Goal: Task Accomplishment & Management: Manage account settings

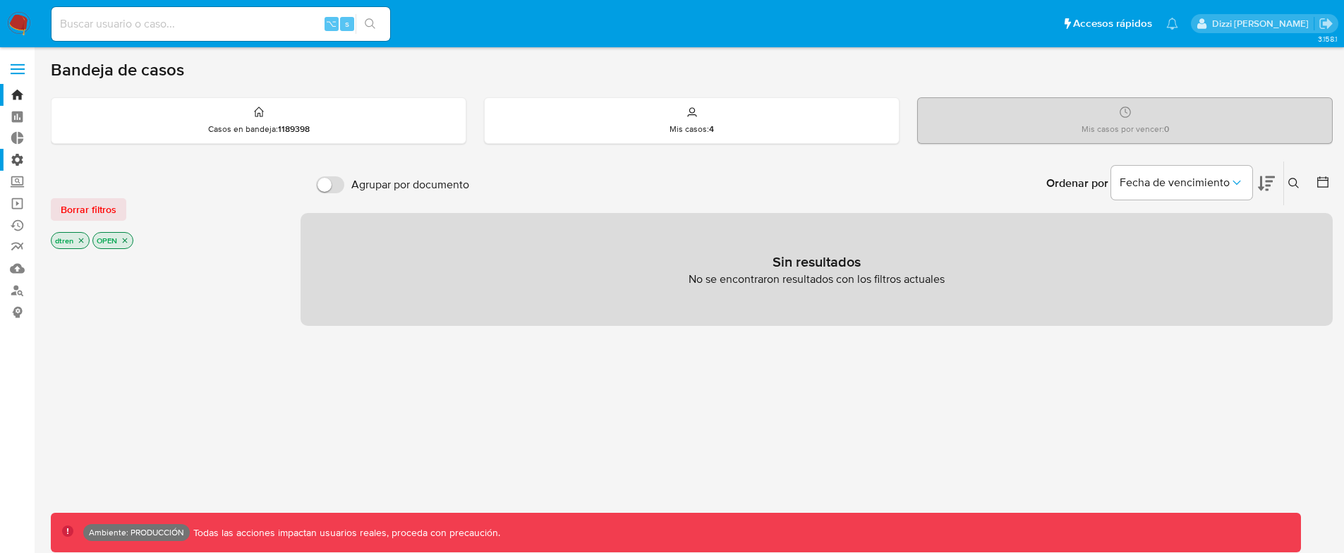
click at [12, 157] on label "Administración" at bounding box center [84, 160] width 168 height 22
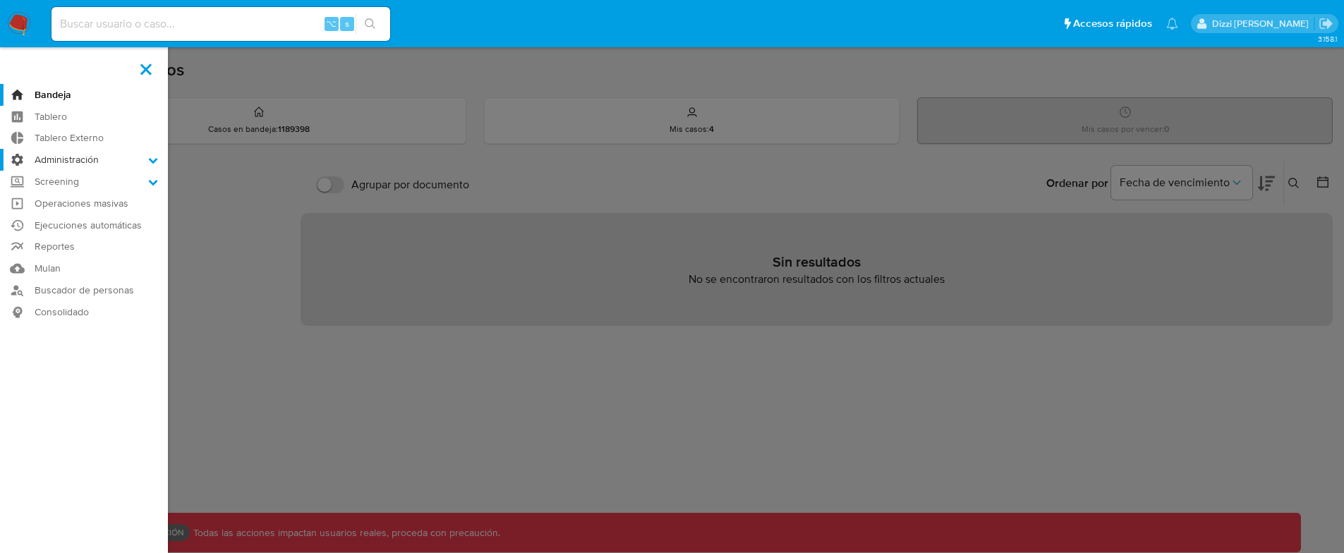
click at [0, 0] on input "Administración" at bounding box center [0, 0] width 0 height 0
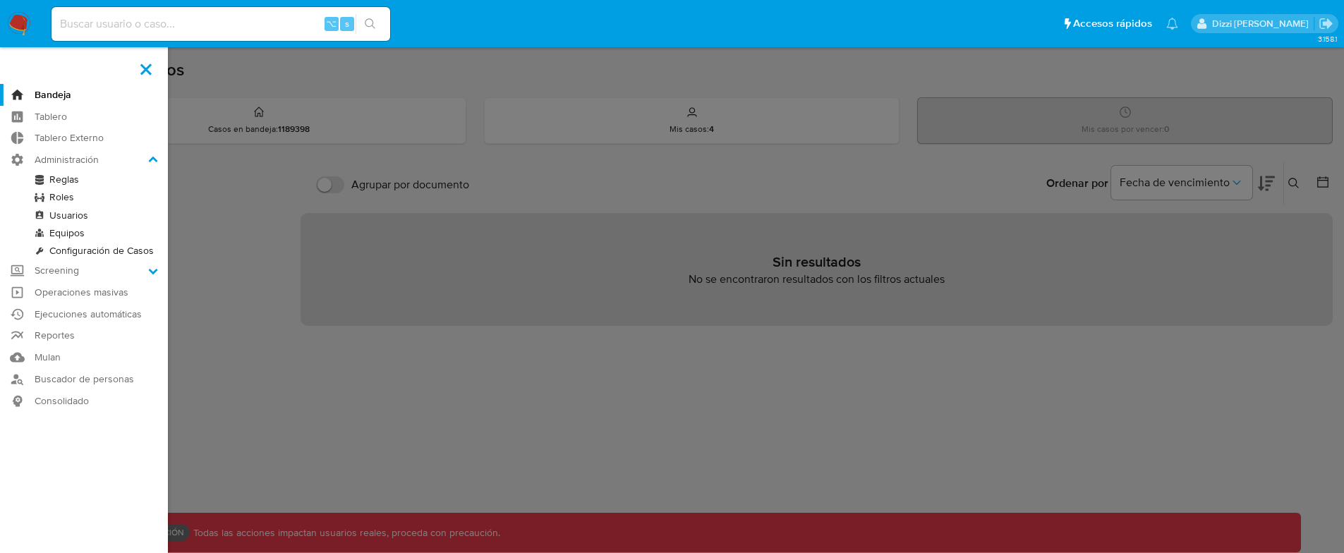
click at [73, 178] on link "Reglas" at bounding box center [84, 180] width 168 height 18
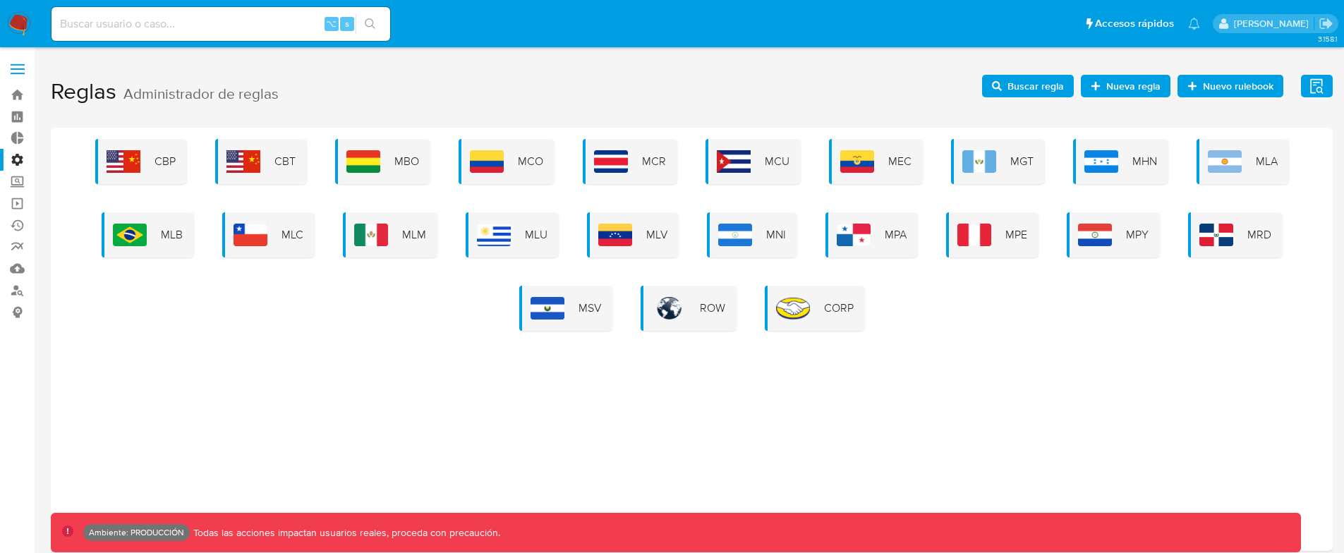
click at [1092, 341] on div "CBP CBT MBO MCO MCR MCU MEC MGT MHN MLA MLB MLC MLM MLU MLV MNI MPA MPE MPY MRD…" at bounding box center [692, 339] width 1282 height 423
drag, startPoint x: 918, startPoint y: 72, endPoint x: 950, endPoint y: 72, distance: 32.5
click at [918, 72] on h1 "Reglas Administrador de reglas Evidencias Nuevo rulebook Nueva regla Buscar reg…" at bounding box center [692, 92] width 1282 height 49
click at [1055, 86] on span "Buscar regla" at bounding box center [1036, 86] width 56 height 23
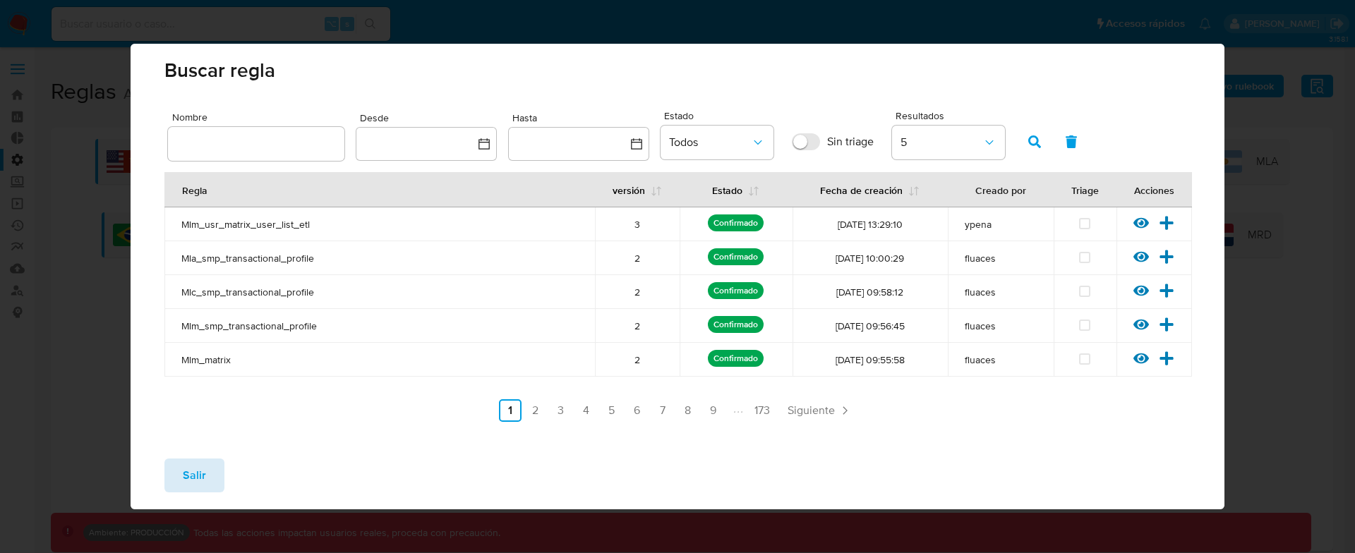
click at [200, 475] on span "Salir" at bounding box center [194, 475] width 23 height 31
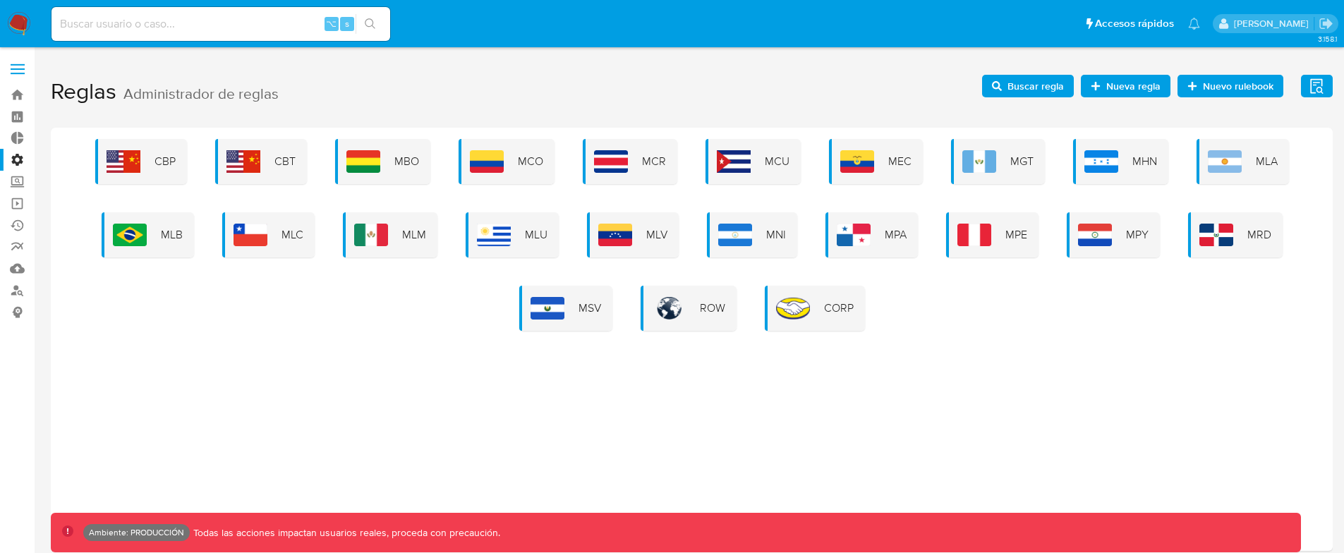
click at [950, 400] on div "CBP CBT MBO MCO MCR MCU MEC MGT MHN MLA MLB MLC MLM MLU MLV MNI MPA MPE MPY MRD…" at bounding box center [692, 339] width 1282 height 423
click at [843, 347] on div "CBP CBT MBO MCO MCR MCU MEC MGT MHN MLA MLB MLC MLM MLU MLV MNI MPA MPE MPY MRD…" at bounding box center [692, 339] width 1282 height 423
click at [1050, 85] on span "Buscar regla" at bounding box center [1036, 86] width 56 height 23
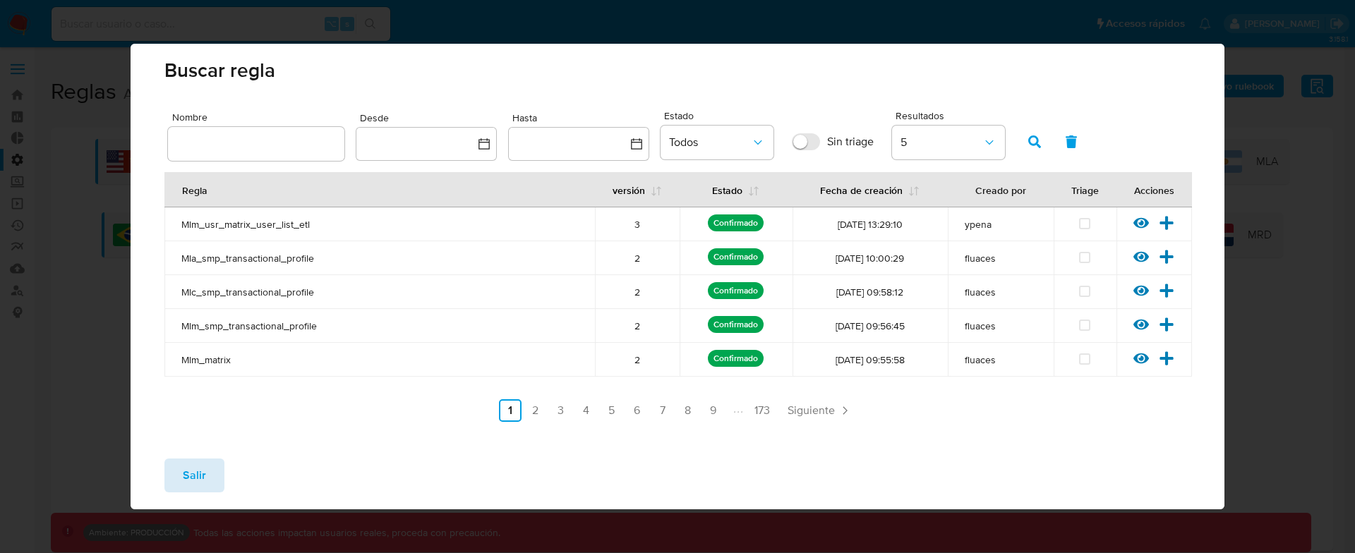
click at [170, 475] on button "Salir" at bounding box center [194, 476] width 60 height 34
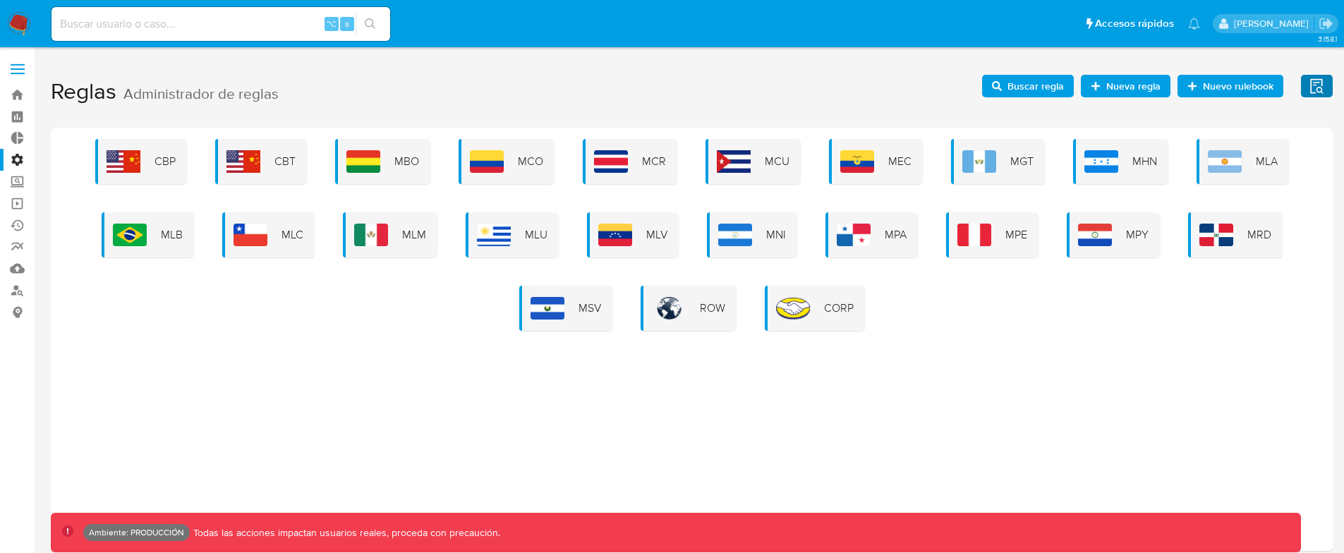
click at [1319, 76] on span "Evidencias" at bounding box center [1317, 86] width 18 height 20
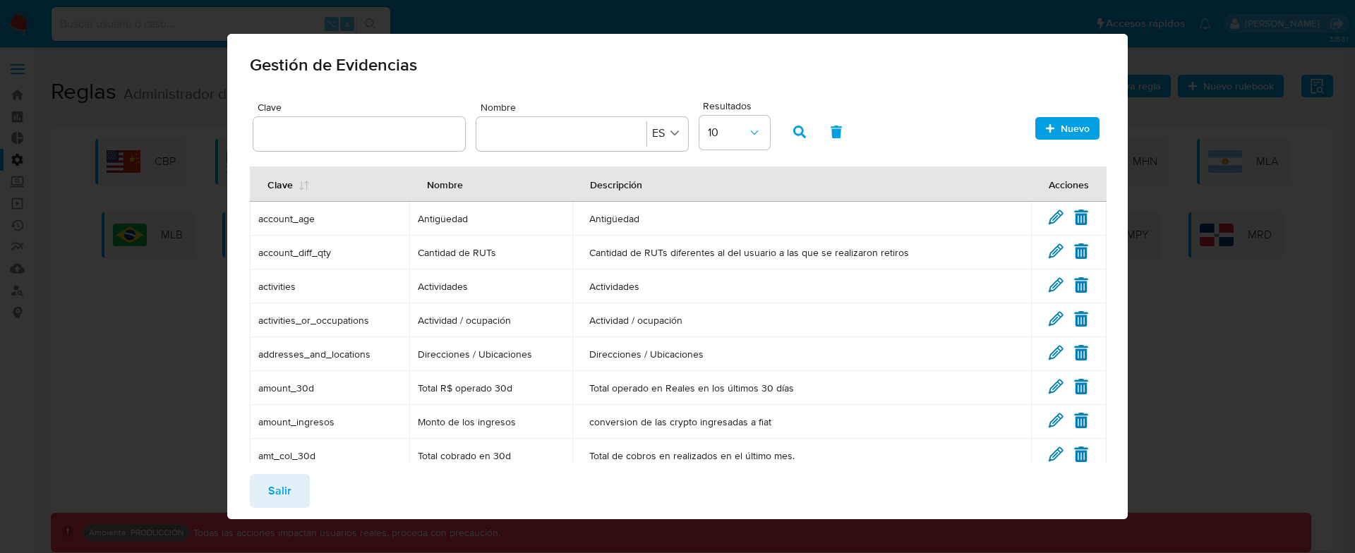
click at [569, 157] on div "Clave Nombre Nombre ES Resultados 10 Nuevo Clave Nombre Descripción Acciones ac…" at bounding box center [678, 341] width 856 height 488
click at [568, 136] on input "Nombre" at bounding box center [561, 134] width 153 height 16
click at [661, 135] on span "ES" at bounding box center [659, 133] width 16 height 14
click at [594, 128] on input "Nombre" at bounding box center [561, 134] width 153 height 16
click at [682, 133] on button "Nombre ES" at bounding box center [666, 133] width 37 height 20
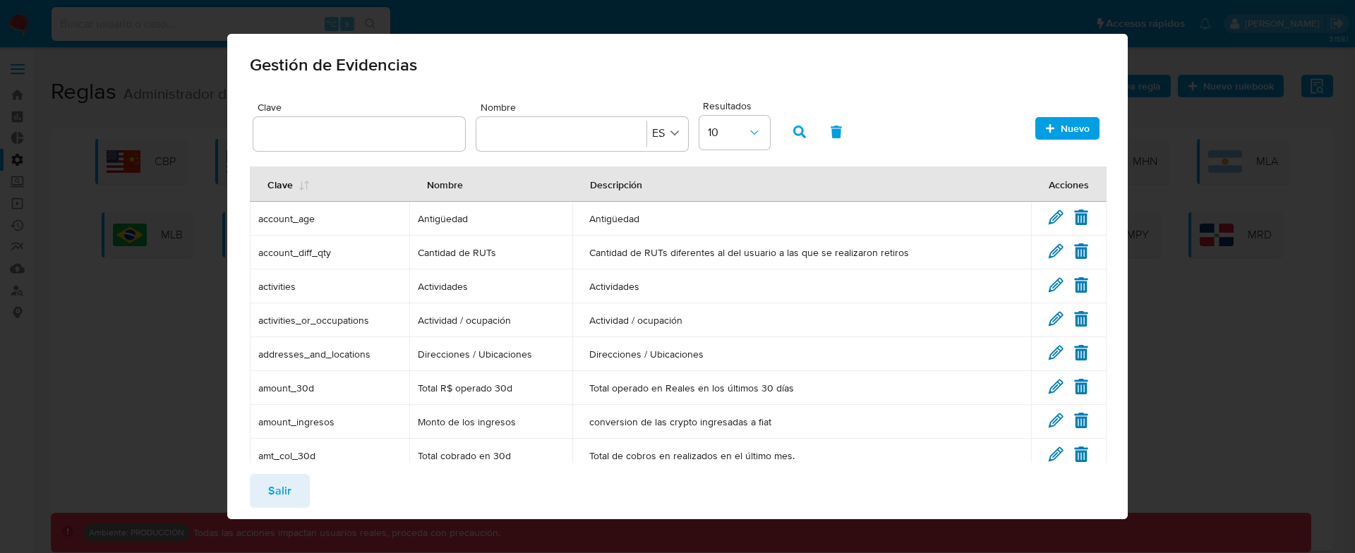
click at [923, 159] on div "Clave Nombre Nombre ES Resultados 10 Nuevo Clave Nombre Descripción Acciones ac…" at bounding box center [678, 341] width 856 height 488
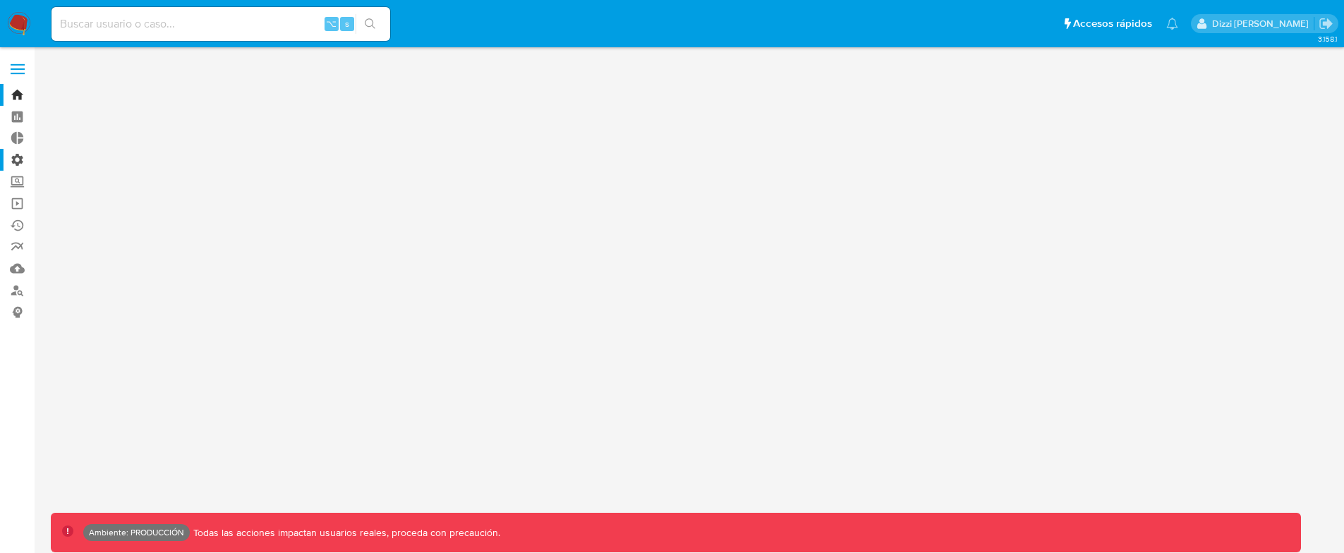
click at [16, 158] on label "Administración" at bounding box center [84, 160] width 168 height 22
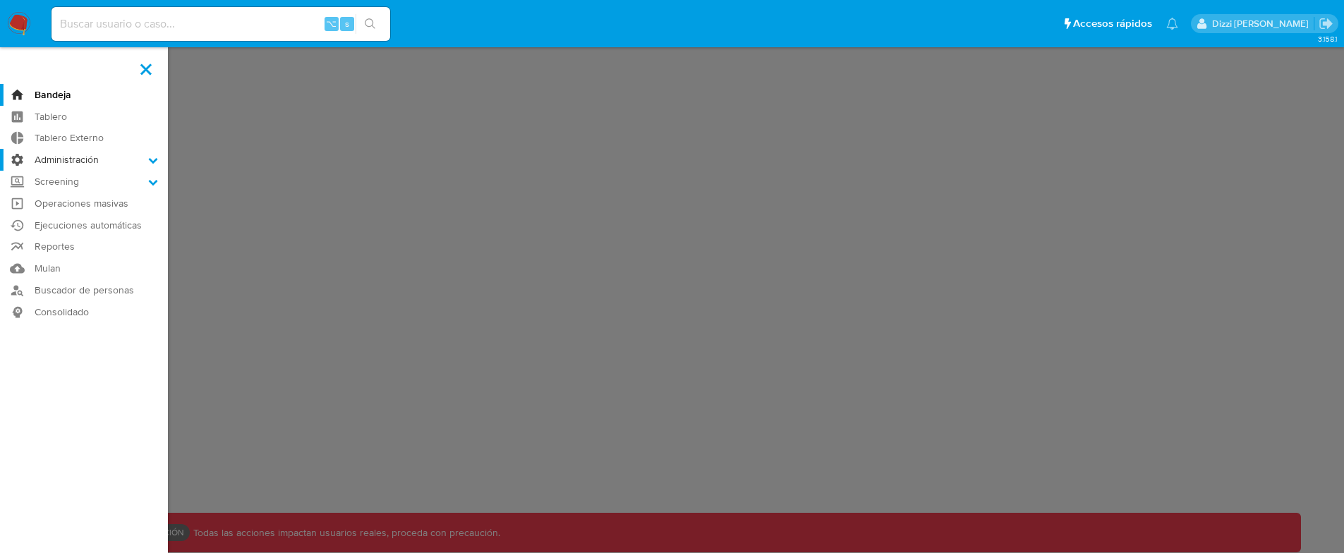
click at [0, 0] on input "Administración" at bounding box center [0, 0] width 0 height 0
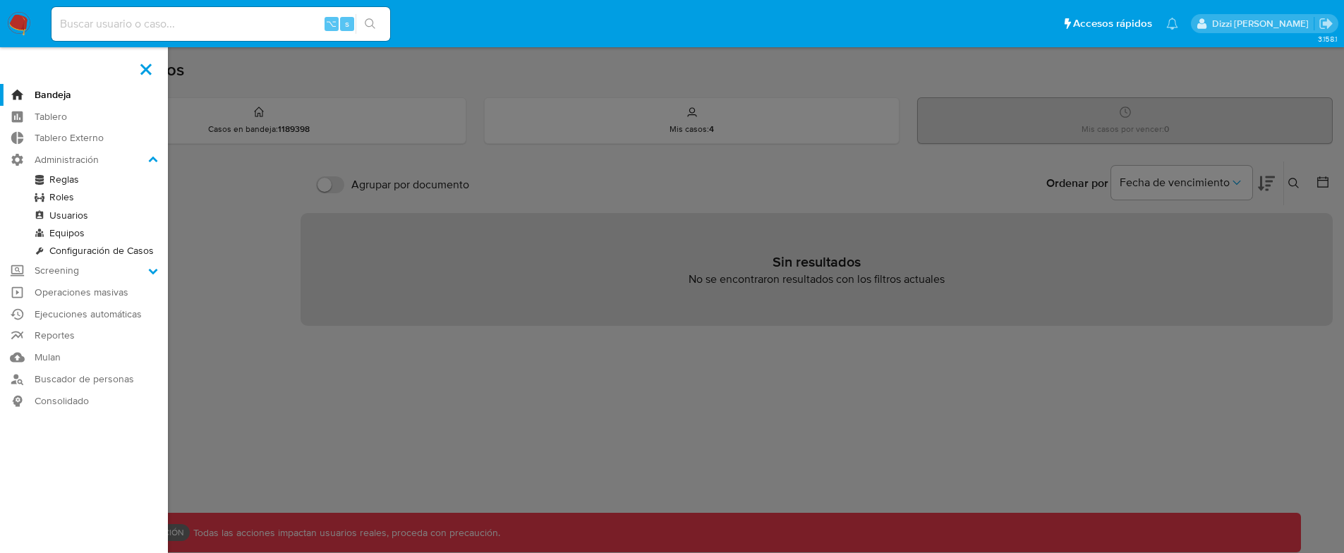
click at [60, 197] on link "Roles" at bounding box center [84, 197] width 168 height 18
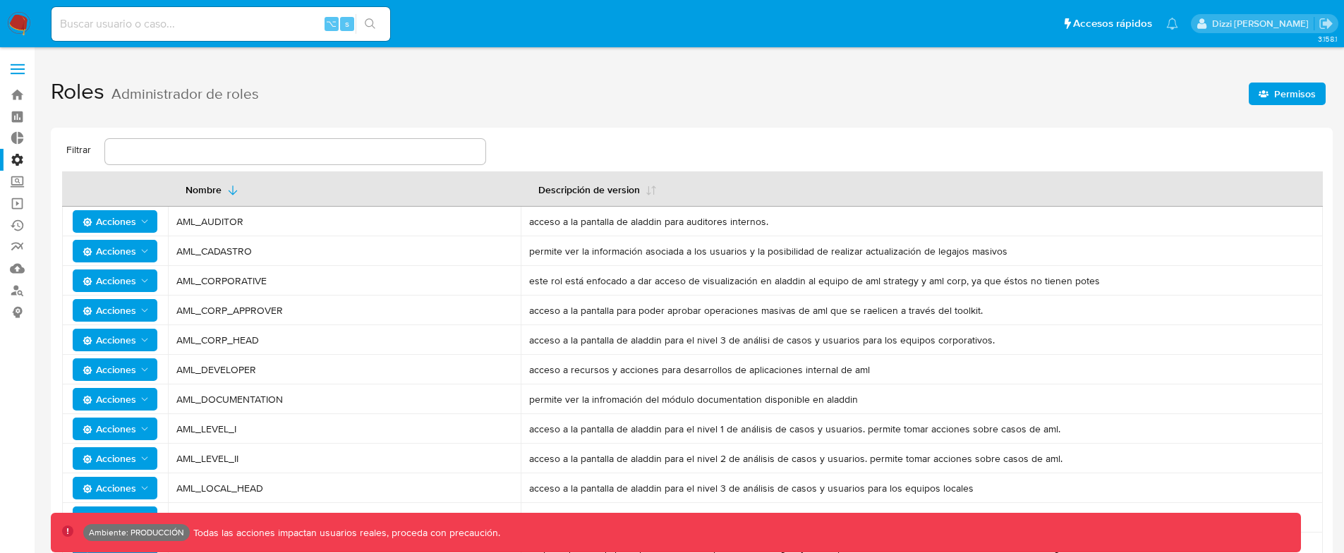
click at [1279, 97] on span "Permisos" at bounding box center [1295, 94] width 42 height 23
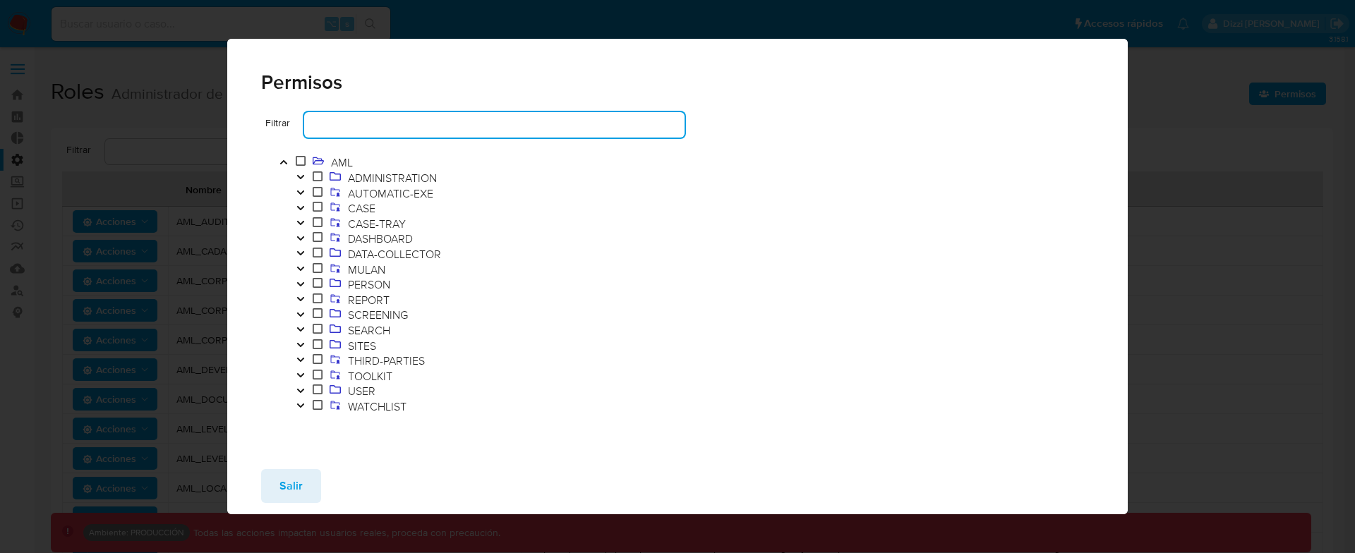
click at [355, 123] on input "text" at bounding box center [494, 125] width 380 height 18
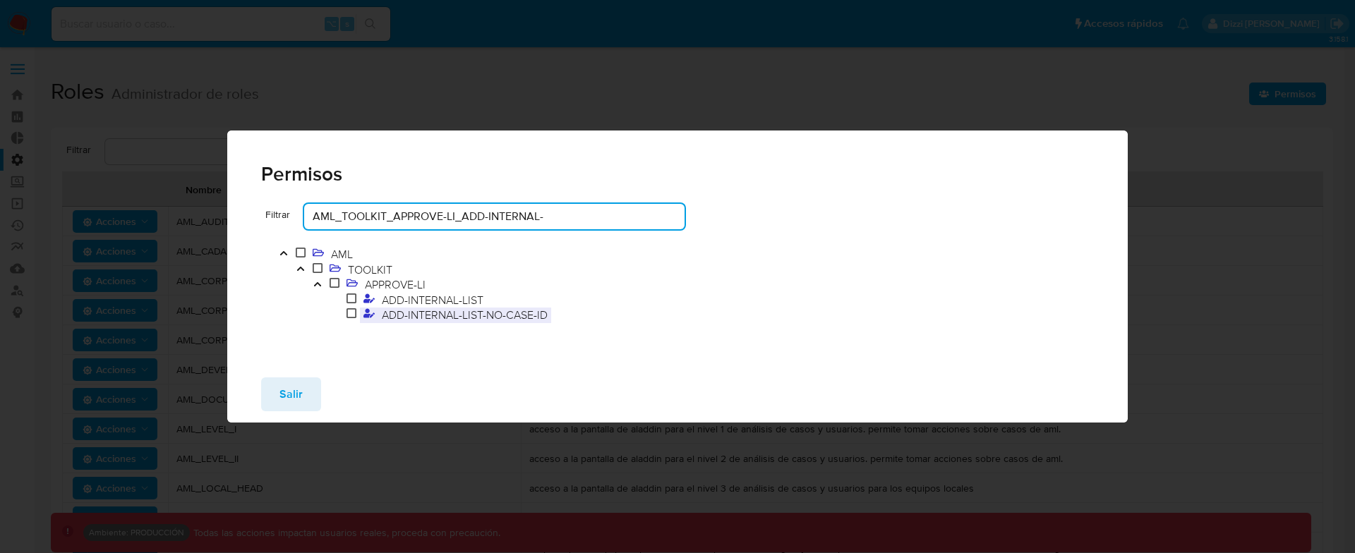
type input "AML_TOOLKIT_APPROVE-LI_ADD-INTERNAL-"
click at [837, 259] on div at bounding box center [852, 284] width 483 height 111
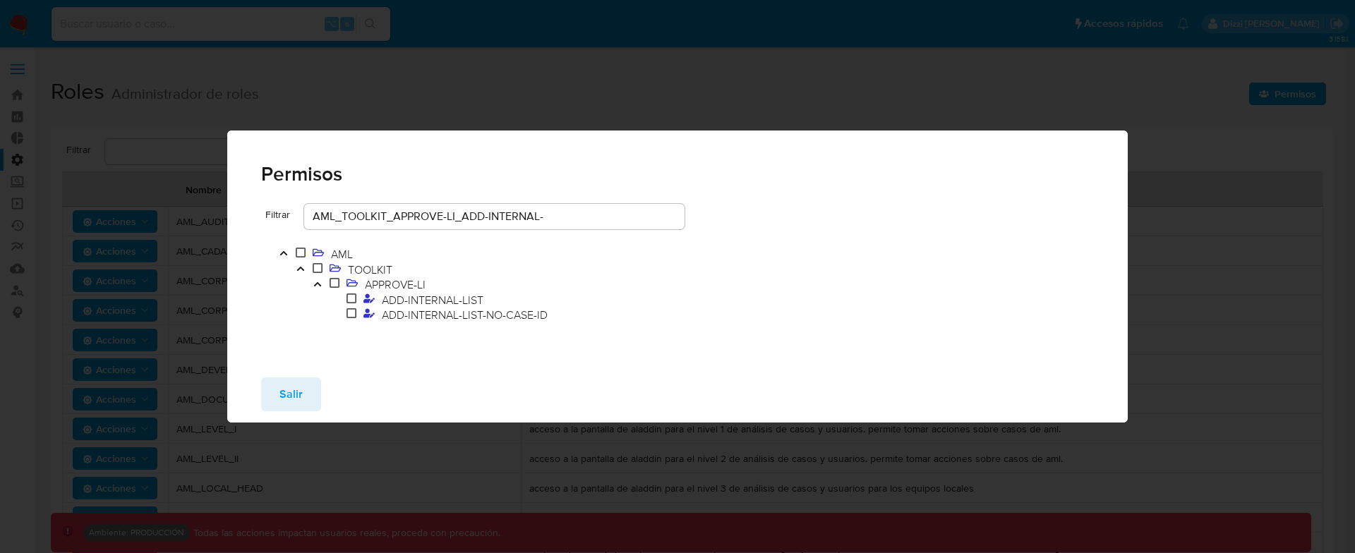
click at [552, 215] on input "AML_TOOLKIT_APPROVE-LI_ADD-INTERNAL-" at bounding box center [494, 216] width 380 height 18
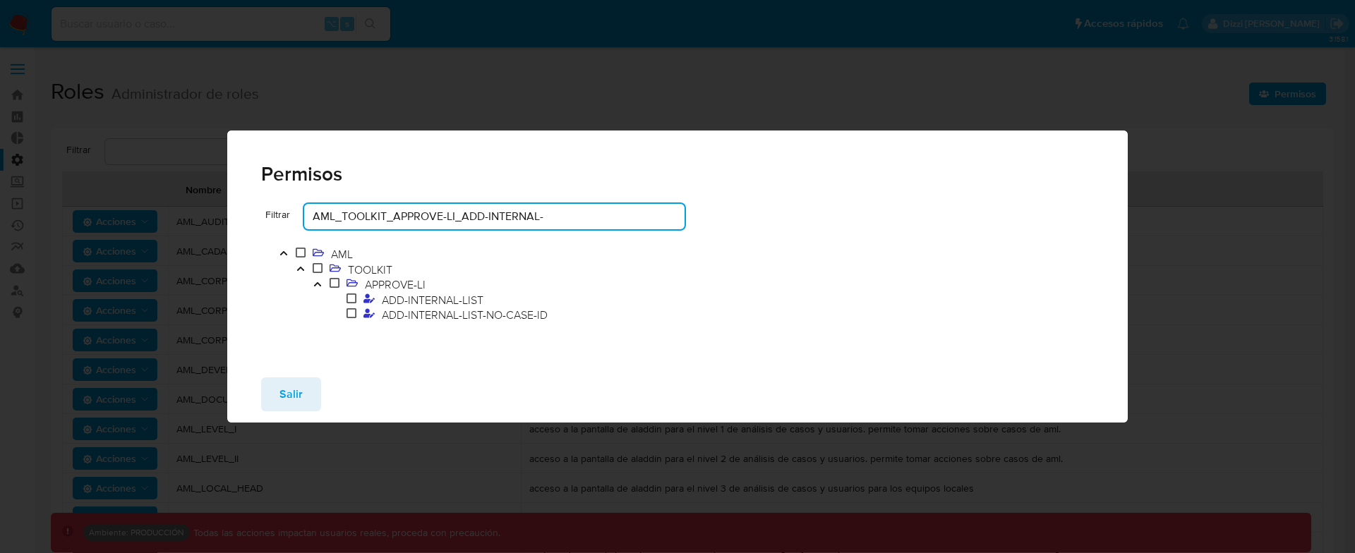
click at [919, 231] on div at bounding box center [852, 284] width 483 height 111
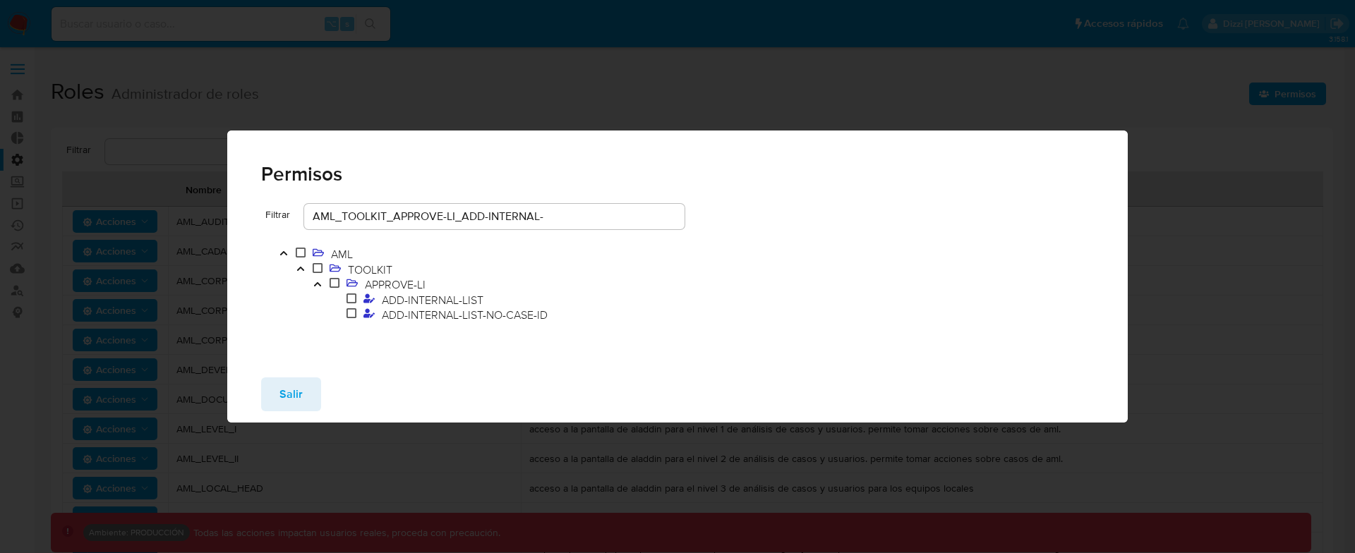
click at [307, 396] on button "Salir" at bounding box center [291, 395] width 60 height 34
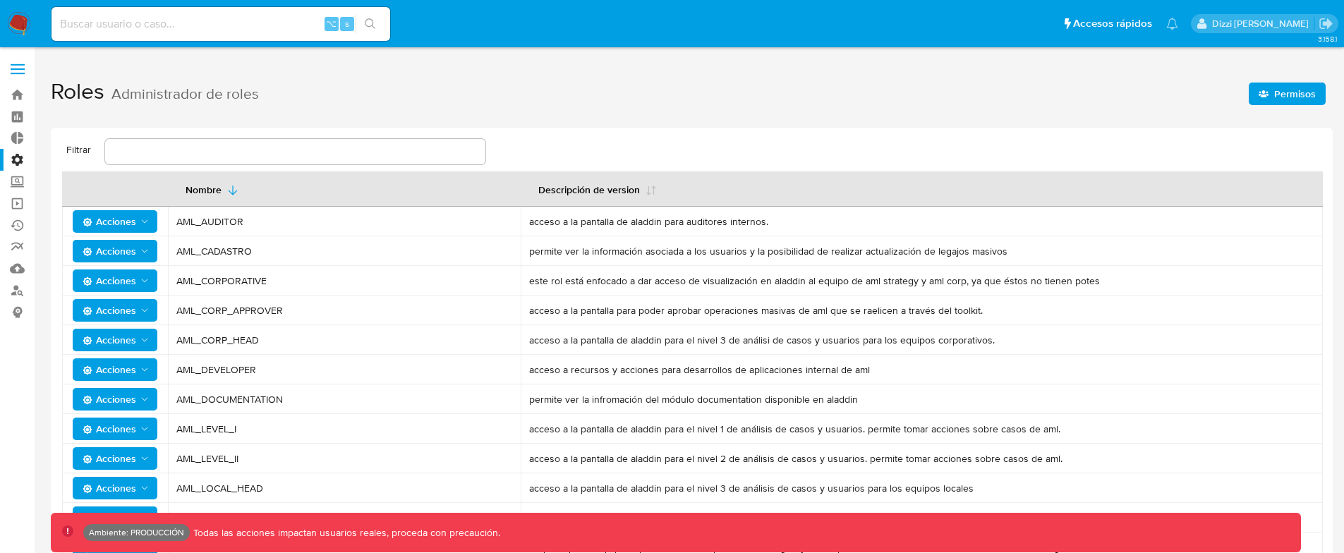
click at [679, 76] on h1 "Roles Administrador de roles Permisos" at bounding box center [692, 92] width 1282 height 49
click at [1276, 97] on span "Permisos" at bounding box center [1295, 94] width 42 height 23
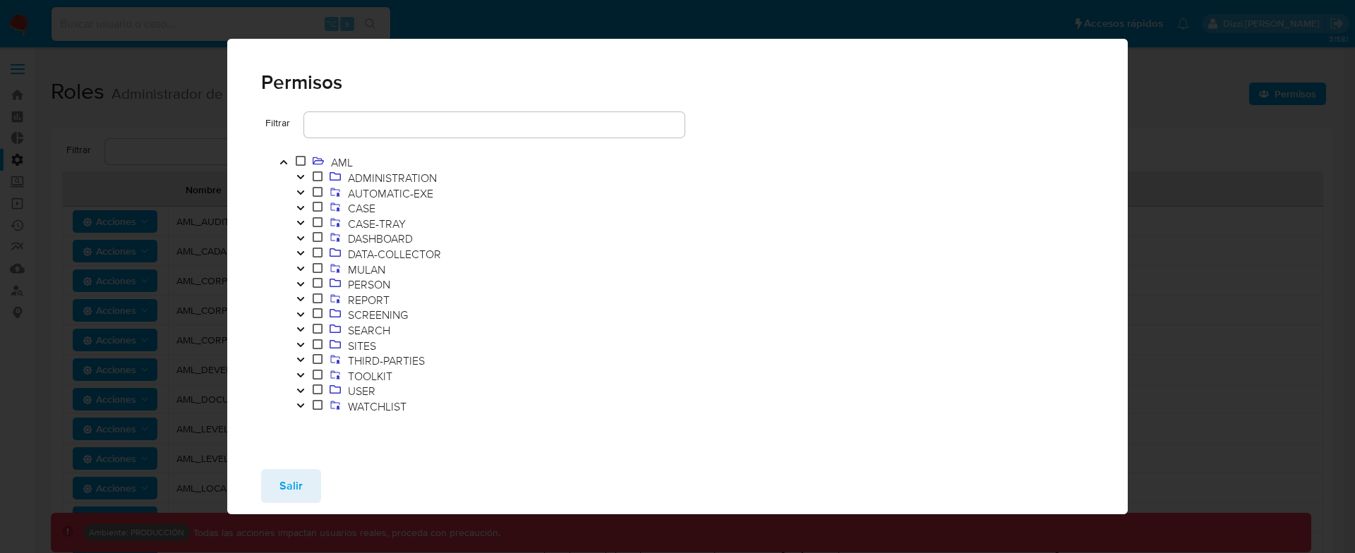
click at [413, 126] on input "text" at bounding box center [494, 125] width 380 height 18
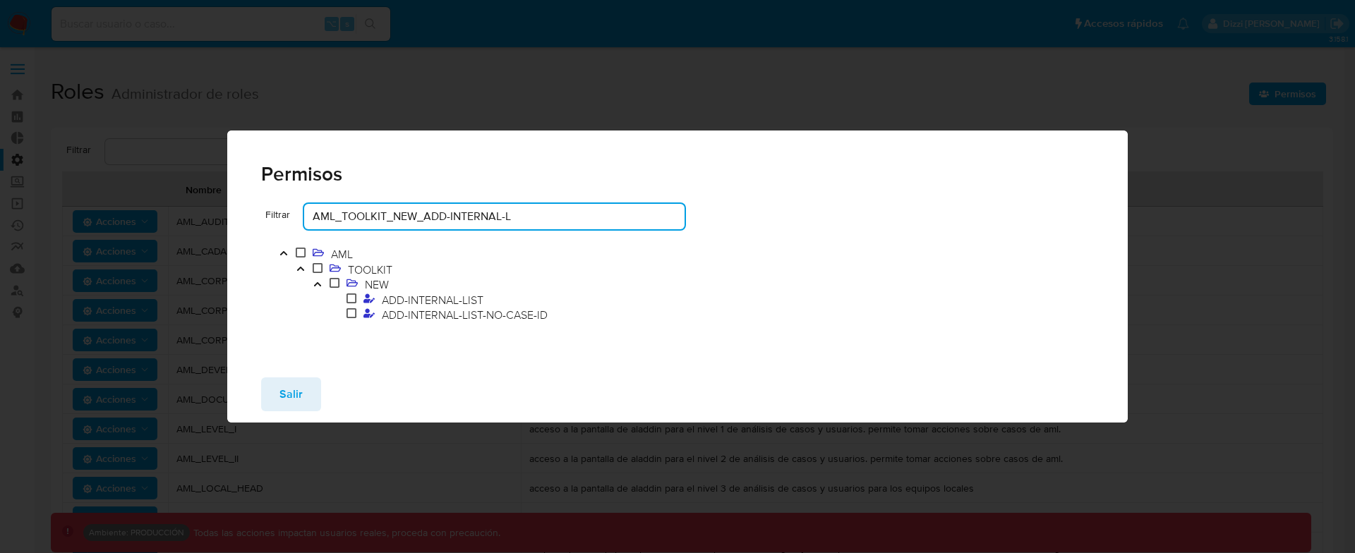
type input "AML_TOOLKIT_NEW_ADD-INTERNAL-L"
click at [293, 394] on span "Salir" at bounding box center [290, 394] width 23 height 31
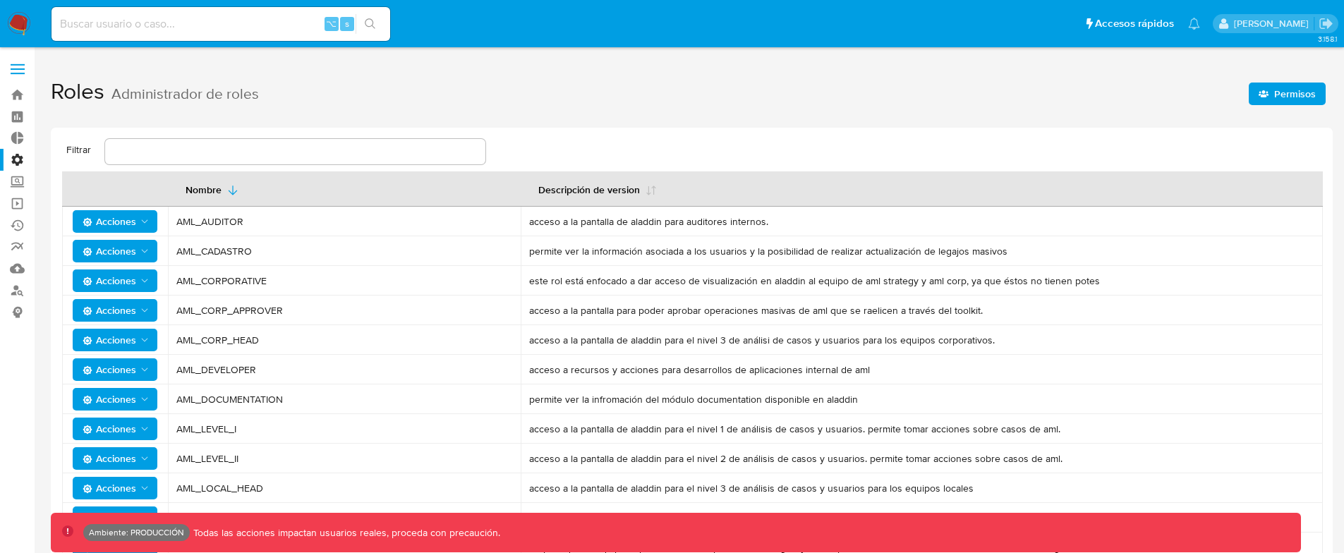
click at [1300, 93] on span "Permisos" at bounding box center [1295, 94] width 42 height 23
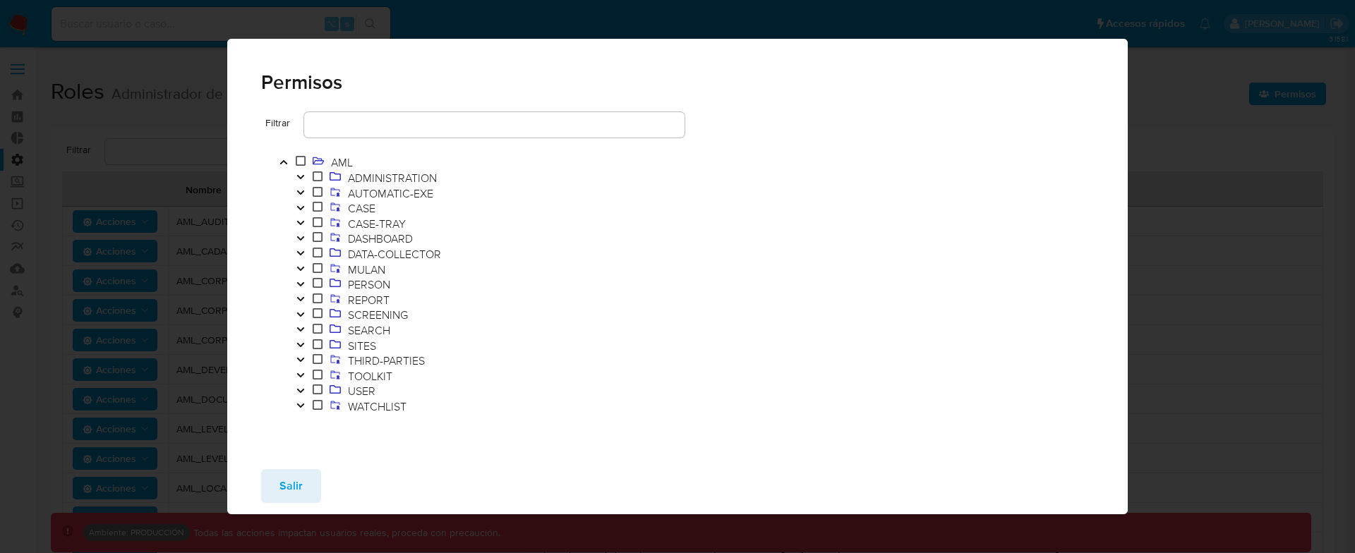
click at [564, 127] on input "text" at bounding box center [494, 125] width 380 height 18
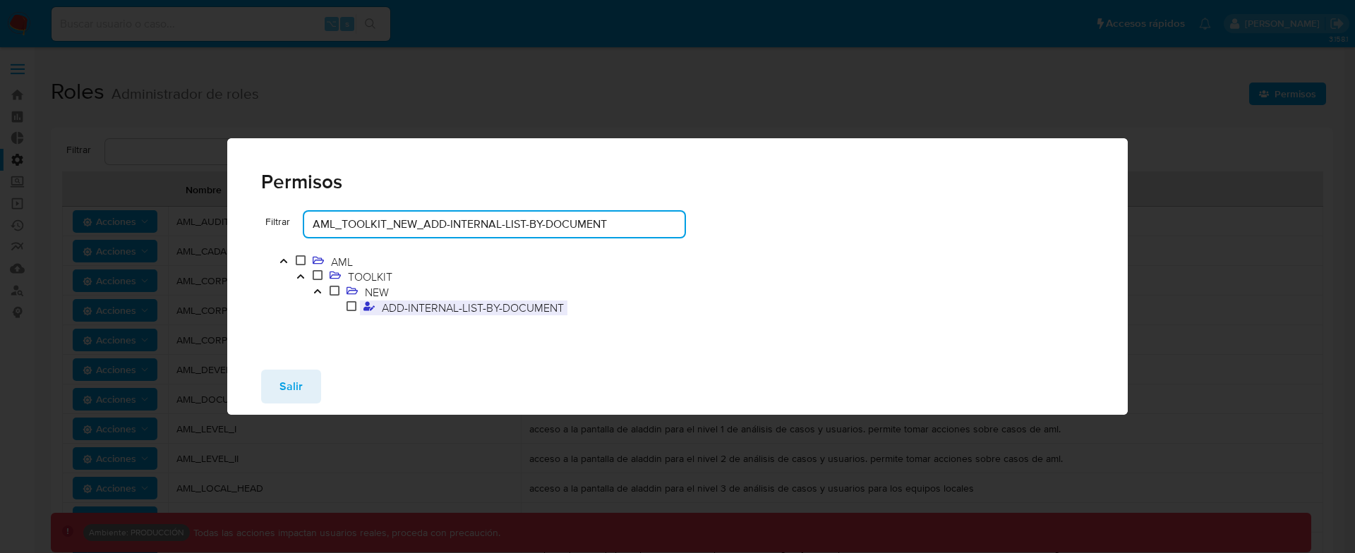
click at [517, 308] on span "ADD-INTERNAL-LIST-BY-DOCUMENT" at bounding box center [472, 308] width 189 height 16
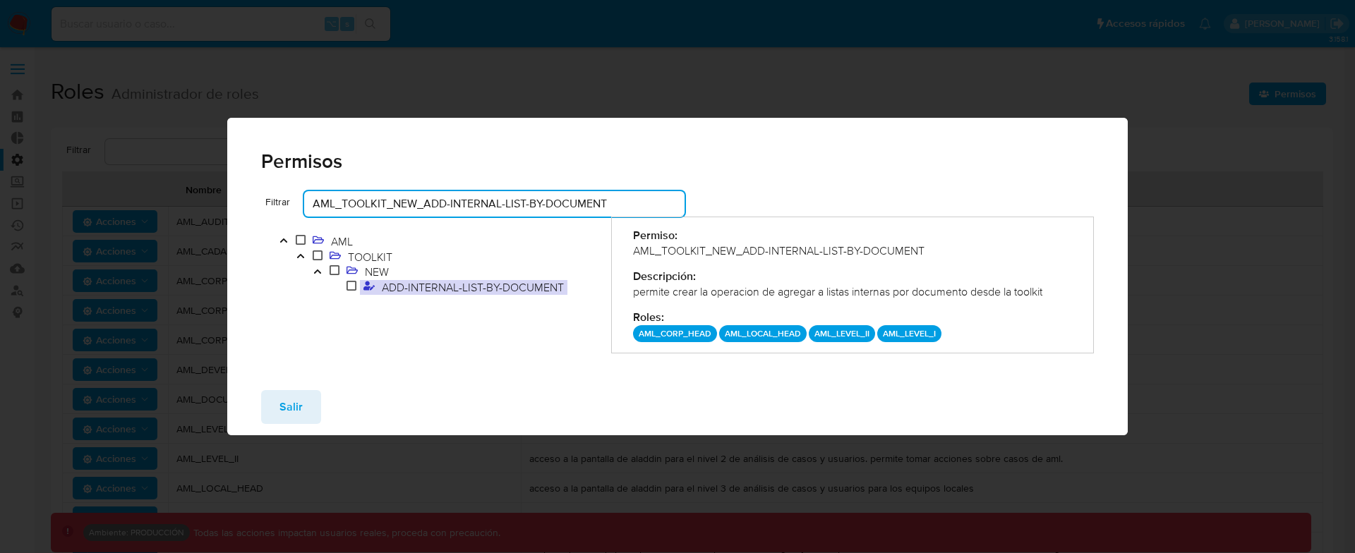
click at [572, 198] on input "AML_TOOLKIT_NEW_ADD-INTERNAL-LIST-BY-DOCUMENT" at bounding box center [494, 204] width 380 height 18
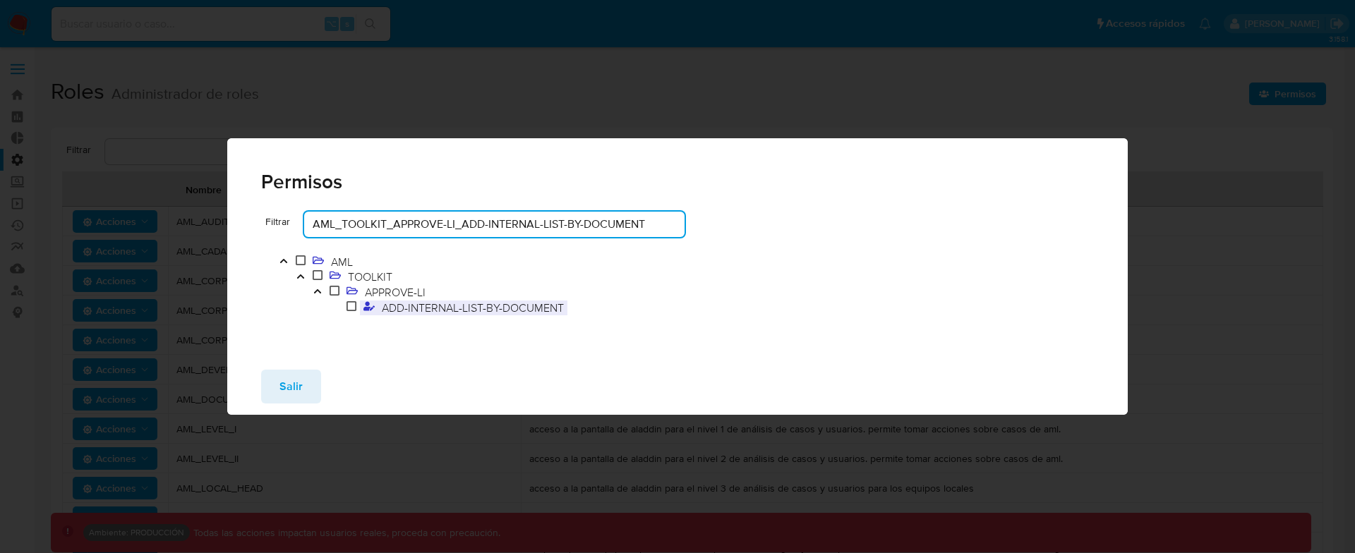
type input "AML_TOOLKIT_APPROVE-LI_ADD-INTERNAL-LIST-BY-DOCUMENT"
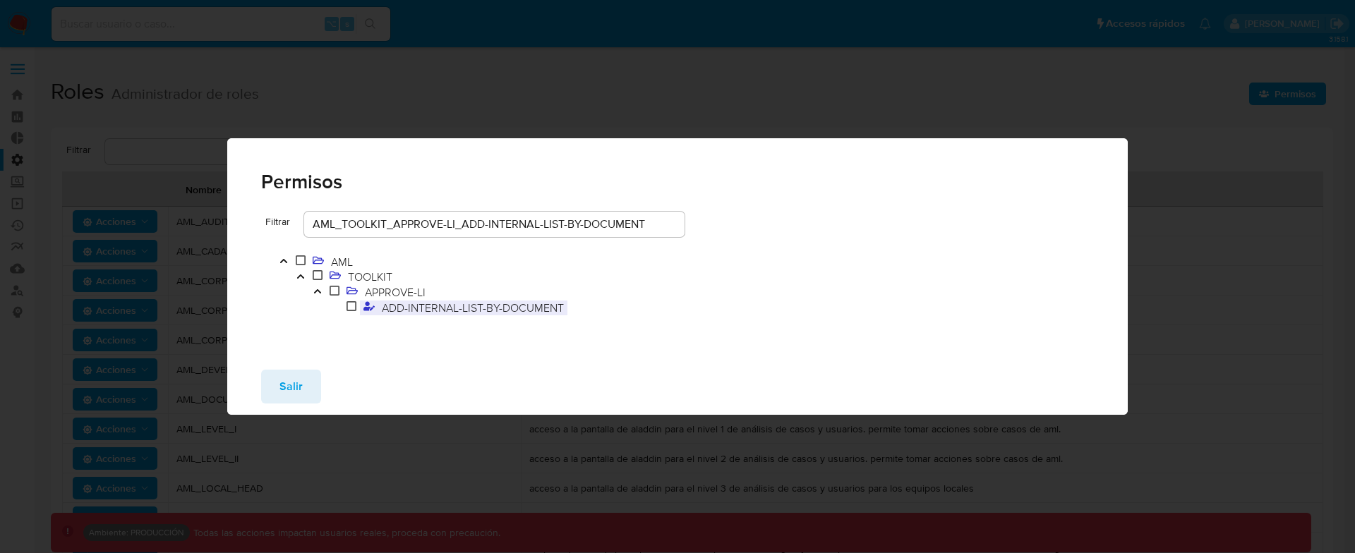
click at [512, 309] on span "ADD-INTERNAL-LIST-BY-DOCUMENT" at bounding box center [472, 308] width 189 height 16
